Goal: Find specific page/section: Find specific page/section

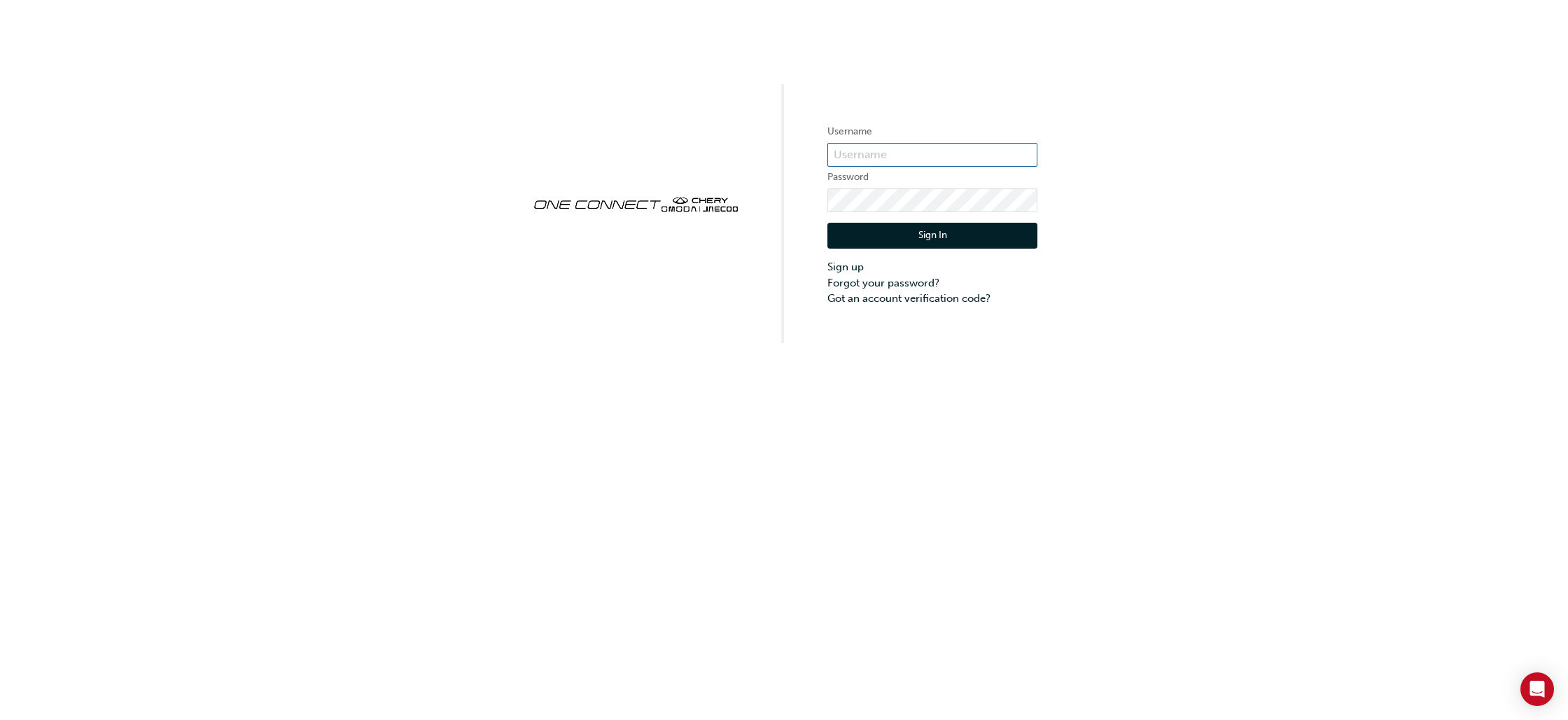
click at [883, 159] on input "text" at bounding box center [932, 154] width 210 height 24
type input "chau1341"
click at [893, 240] on button "Sign In" at bounding box center [932, 236] width 210 height 27
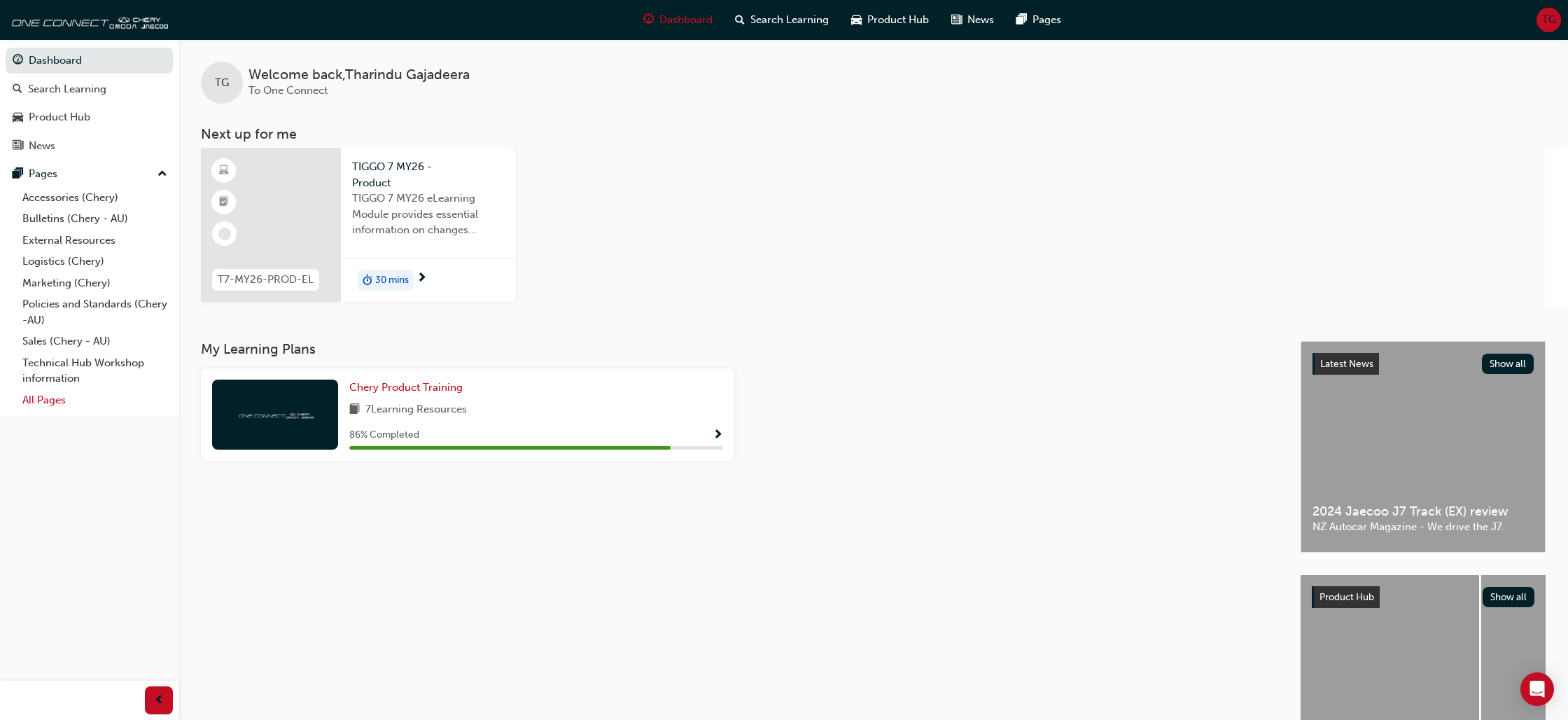
click at [35, 403] on link "All Pages" at bounding box center [95, 400] width 156 height 22
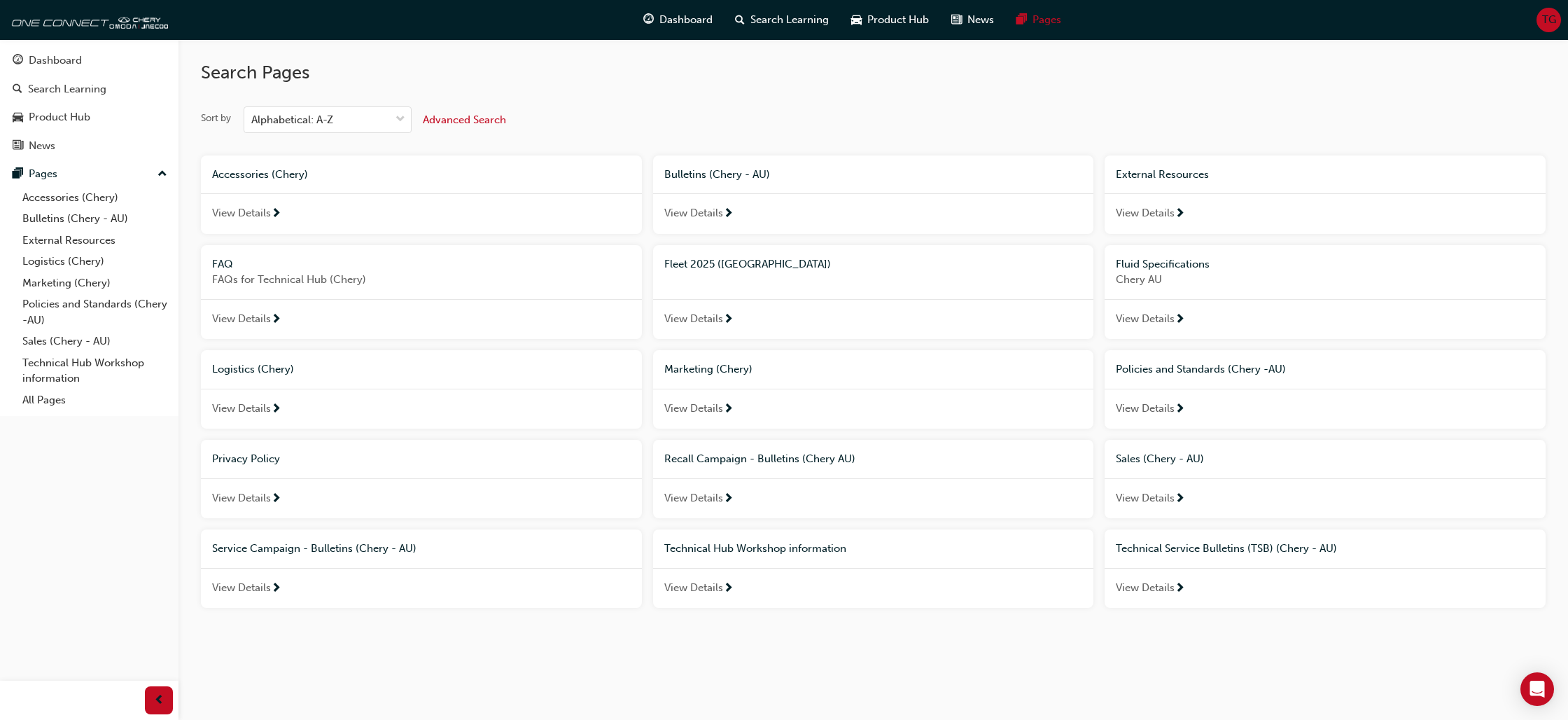
click at [701, 319] on span "View Details" at bounding box center [693, 319] width 58 height 16
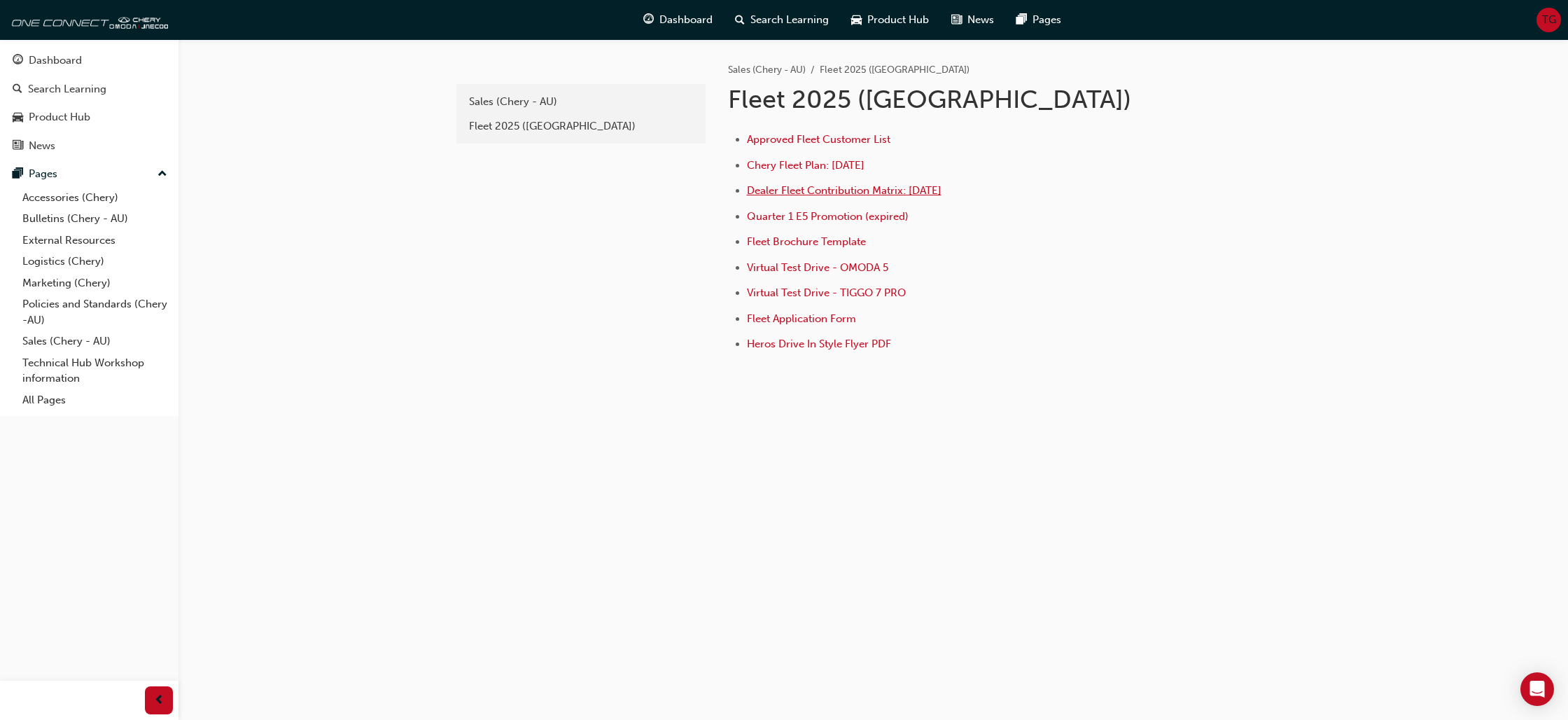
click at [825, 192] on span "Dealer Fleet Contribution Matrix: [DATE]" at bounding box center [843, 190] width 195 height 13
